Goal: Check status: Check status

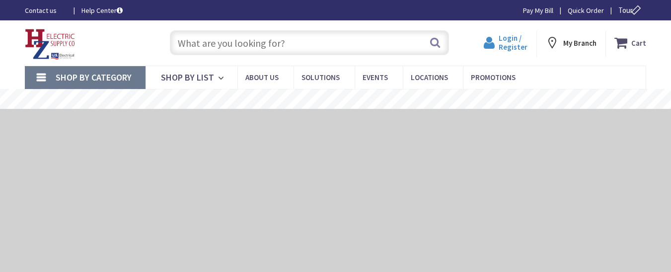
click at [513, 35] on span "Login / Register" at bounding box center [512, 42] width 29 height 18
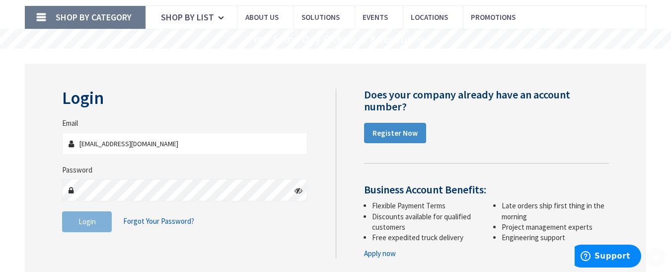
scroll to position [149, 0]
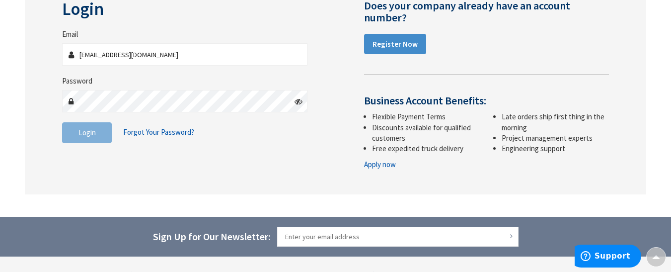
type input "[EMAIL_ADDRESS][DOMAIN_NAME]"
click at [70, 138] on button "Login" at bounding box center [87, 132] width 50 height 21
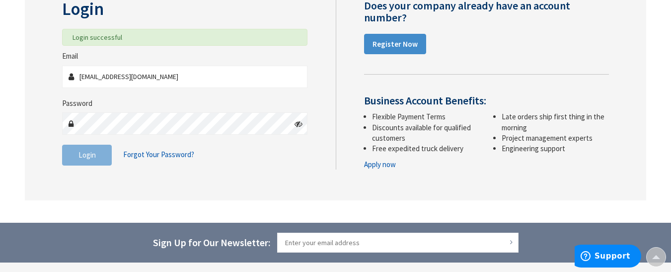
scroll to position [117, 0]
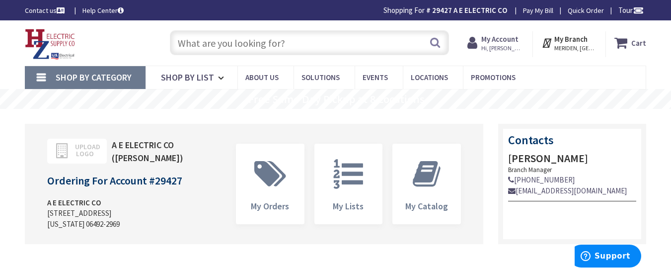
click at [507, 41] on strong "My Account" at bounding box center [499, 38] width 37 height 9
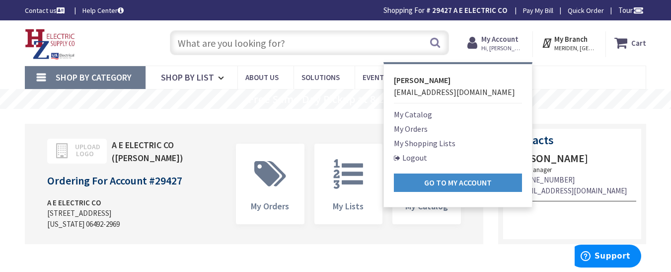
click at [406, 131] on link "My Orders" at bounding box center [411, 129] width 34 height 12
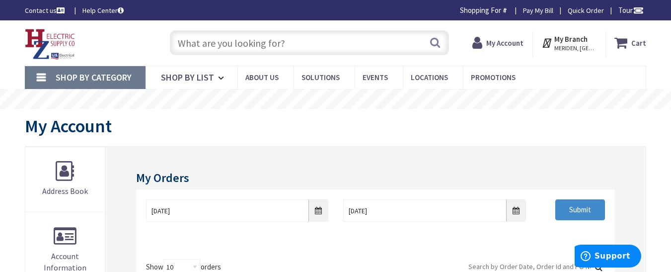
scroll to position [99, 0]
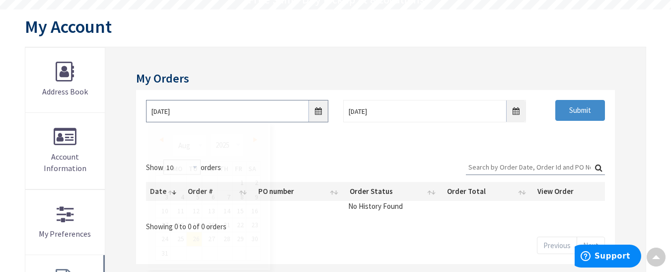
click at [318, 113] on input "[DATE]" at bounding box center [237, 111] width 182 height 22
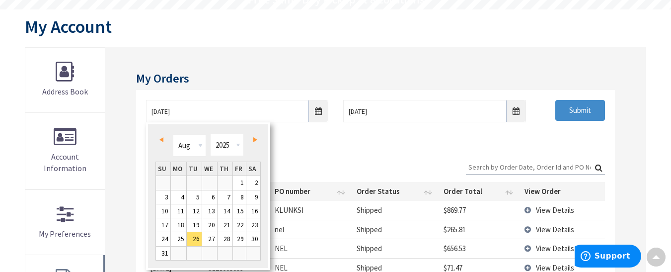
click at [162, 140] on span "Prev" at bounding box center [161, 139] width 4 height 5
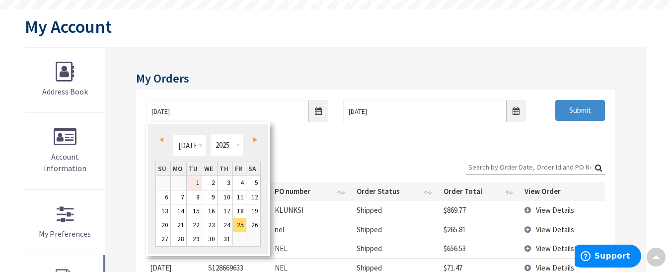
click at [196, 180] on link "1" at bounding box center [194, 182] width 15 height 13
type input "07/01/2025"
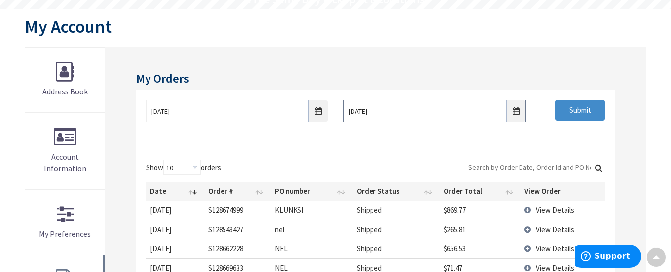
click at [515, 111] on input "9/2/2025" at bounding box center [434, 111] width 182 height 22
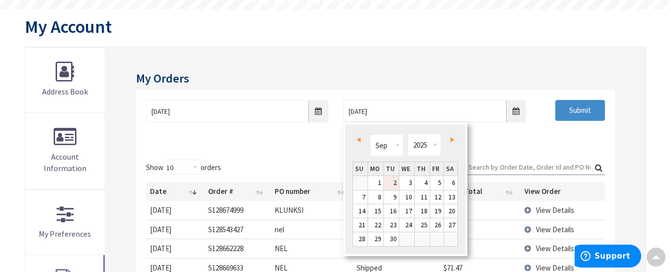
click at [358, 139] on span "Prev" at bounding box center [358, 139] width 4 height 5
type input "08/01/2025"
click at [436, 183] on link "1" at bounding box center [436, 182] width 13 height 13
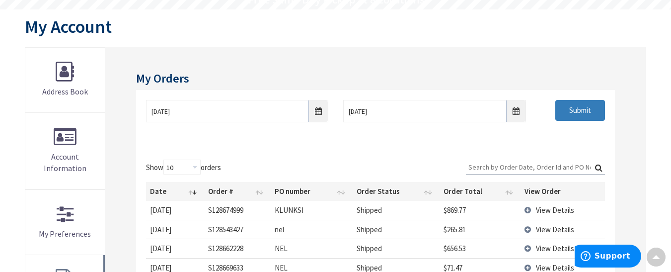
click at [578, 115] on input "Submit" at bounding box center [580, 110] width 50 height 21
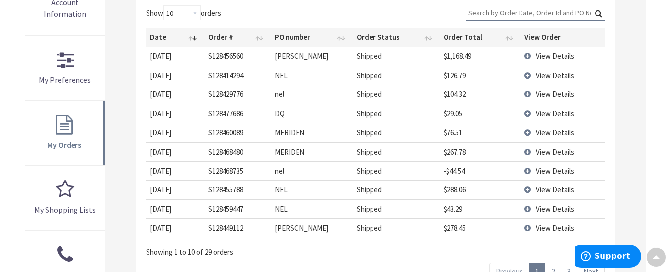
scroll to position [347, 0]
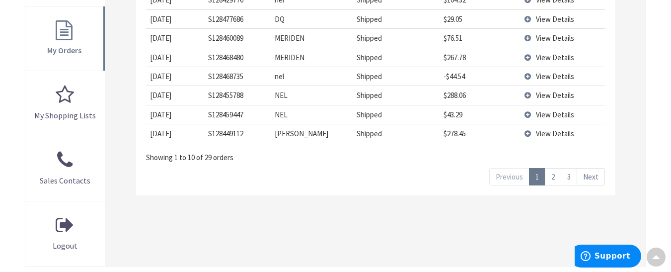
click at [567, 177] on link "3" at bounding box center [568, 176] width 16 height 17
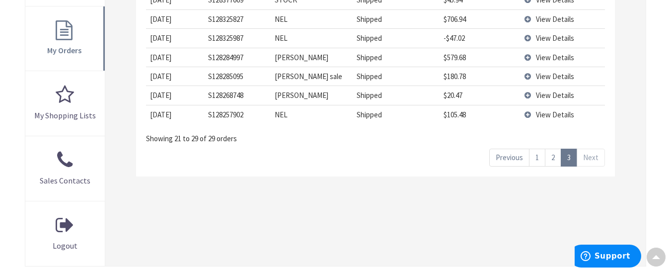
click at [546, 116] on span "View Details" at bounding box center [555, 114] width 38 height 9
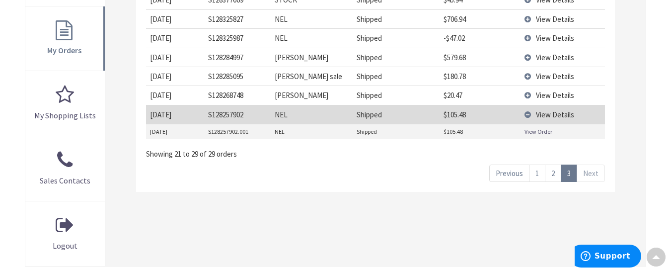
click at [528, 133] on link "View Order" at bounding box center [538, 131] width 28 height 8
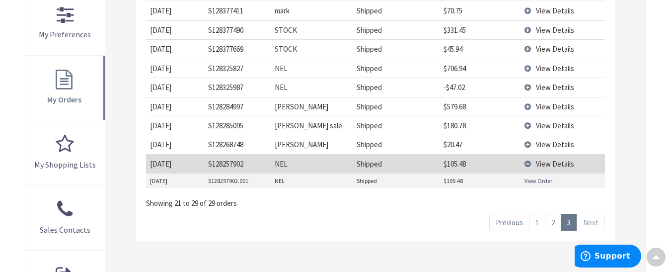
scroll to position [298, 0]
click at [557, 68] on span "View Details" at bounding box center [555, 68] width 38 height 9
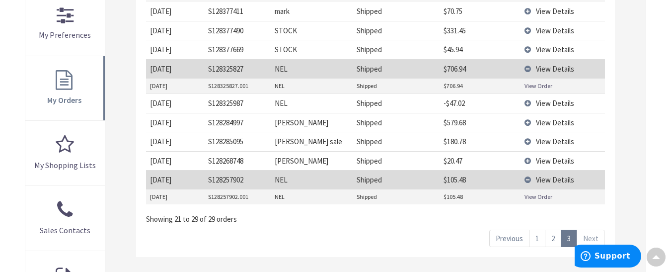
click at [536, 86] on link "View Order" at bounding box center [538, 85] width 28 height 8
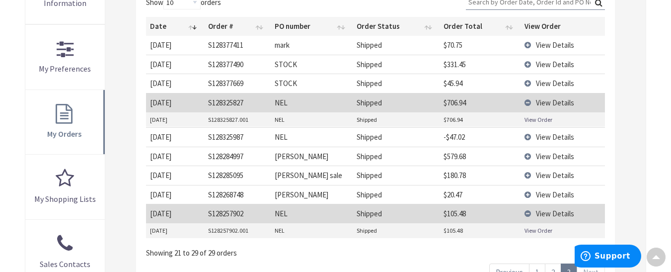
scroll to position [248, 0]
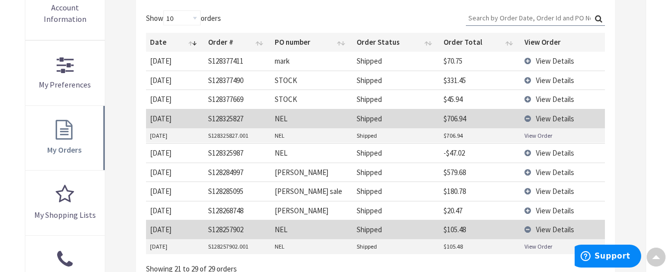
click at [543, 78] on span "View Details" at bounding box center [555, 79] width 38 height 9
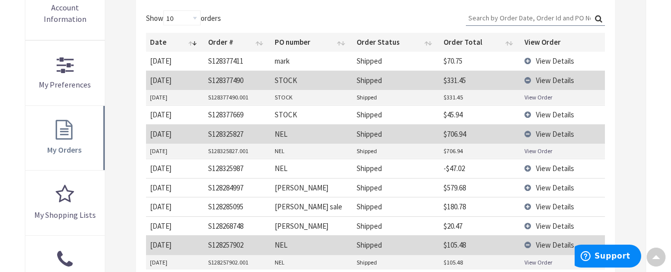
click at [536, 97] on link "View Order" at bounding box center [538, 97] width 28 height 8
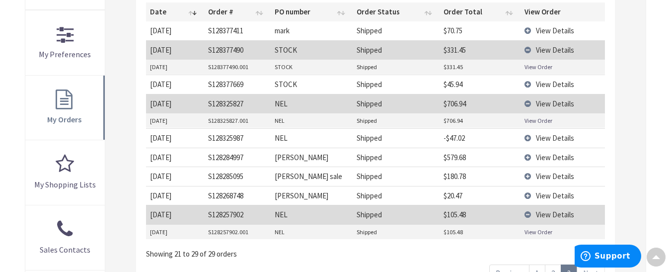
scroll to position [347, 0]
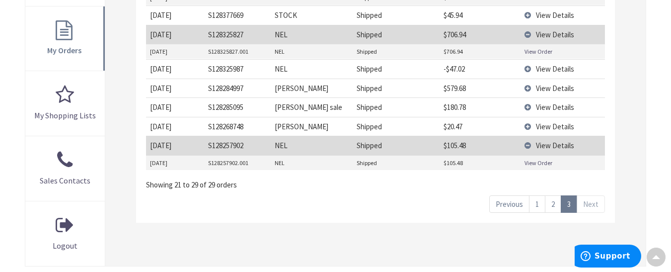
drag, startPoint x: 550, startPoint y: 199, endPoint x: 547, endPoint y: 212, distance: 14.1
click at [547, 212] on link "2" at bounding box center [552, 203] width 16 height 17
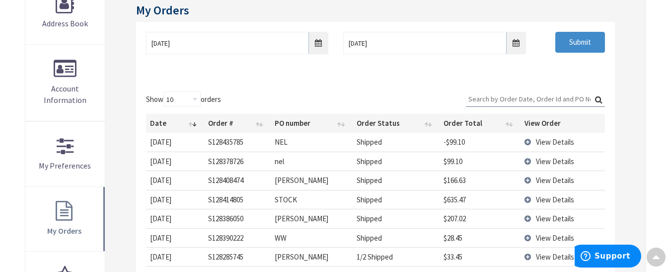
scroll to position [149, 0]
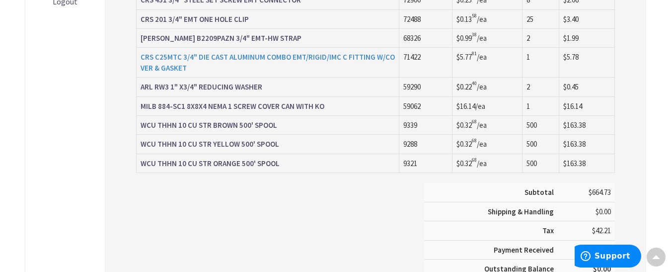
scroll to position [596, 0]
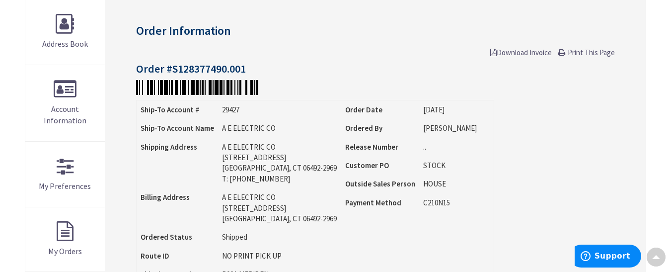
scroll to position [50, 0]
